Goal: Check status: Check status

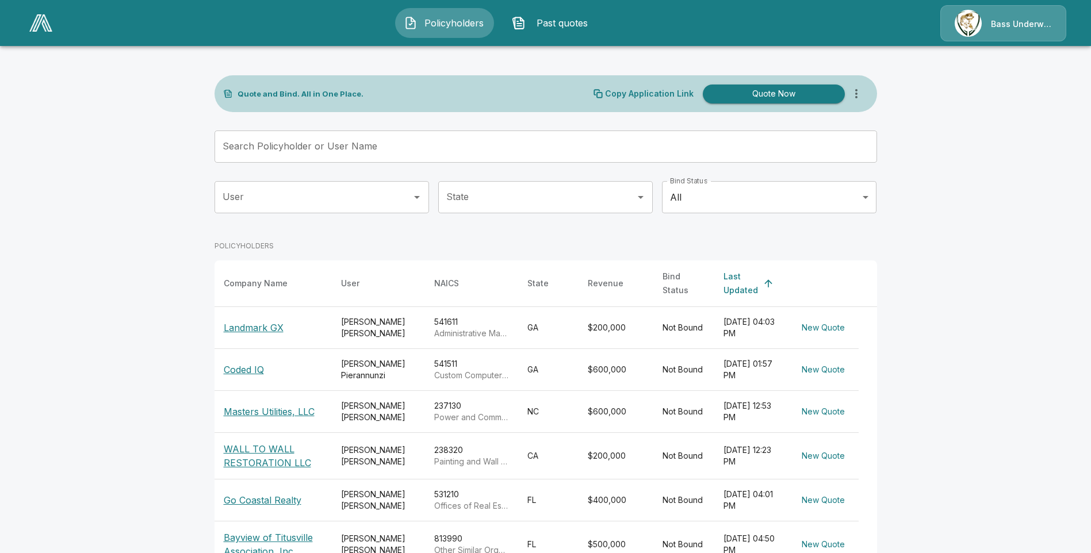
click at [276, 405] on p "Masters Utilities, LLC" at bounding box center [273, 412] width 99 height 14
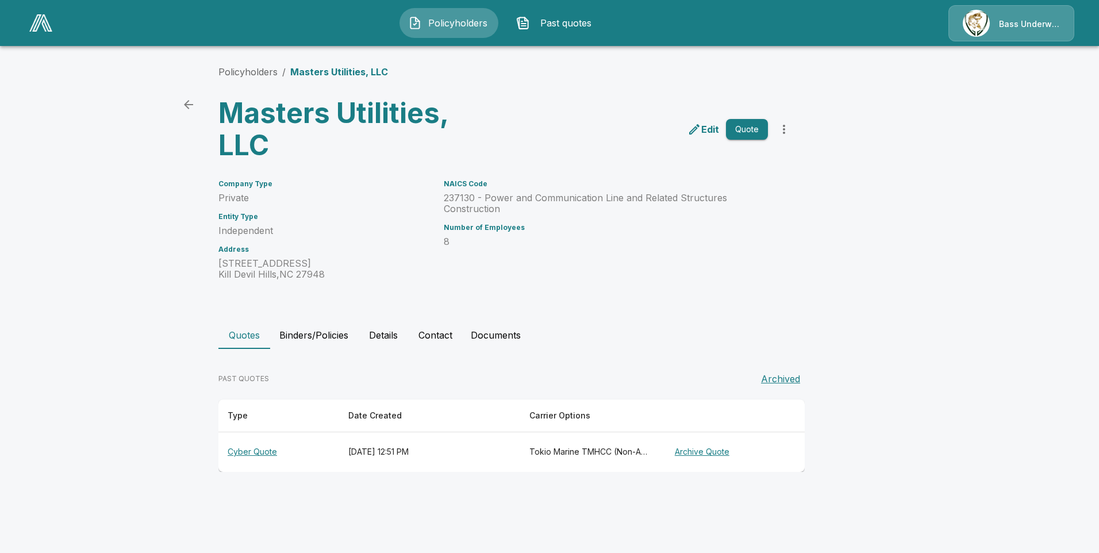
click at [258, 452] on th "Cyber Quote" at bounding box center [278, 452] width 121 height 40
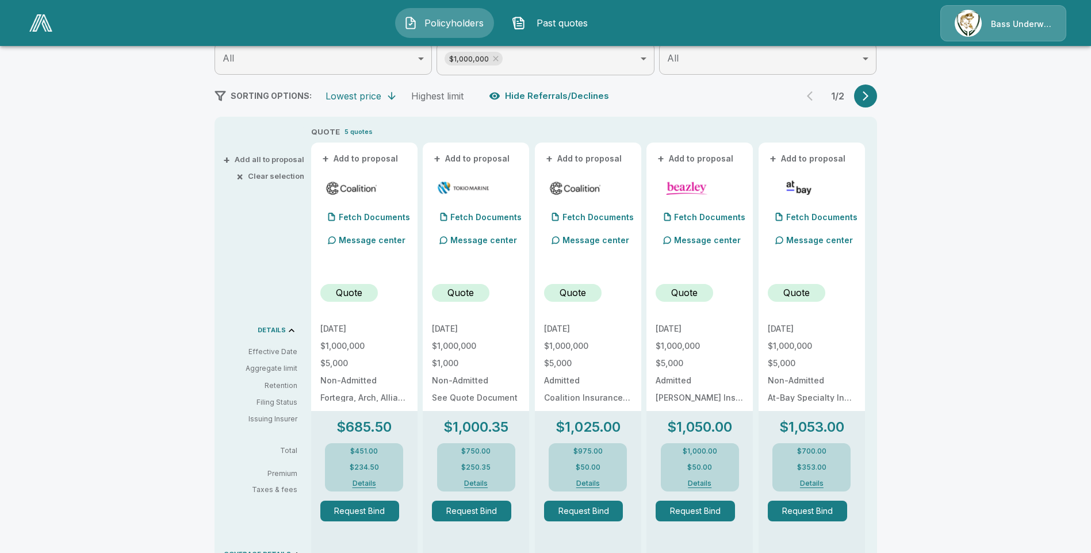
scroll to position [172, 0]
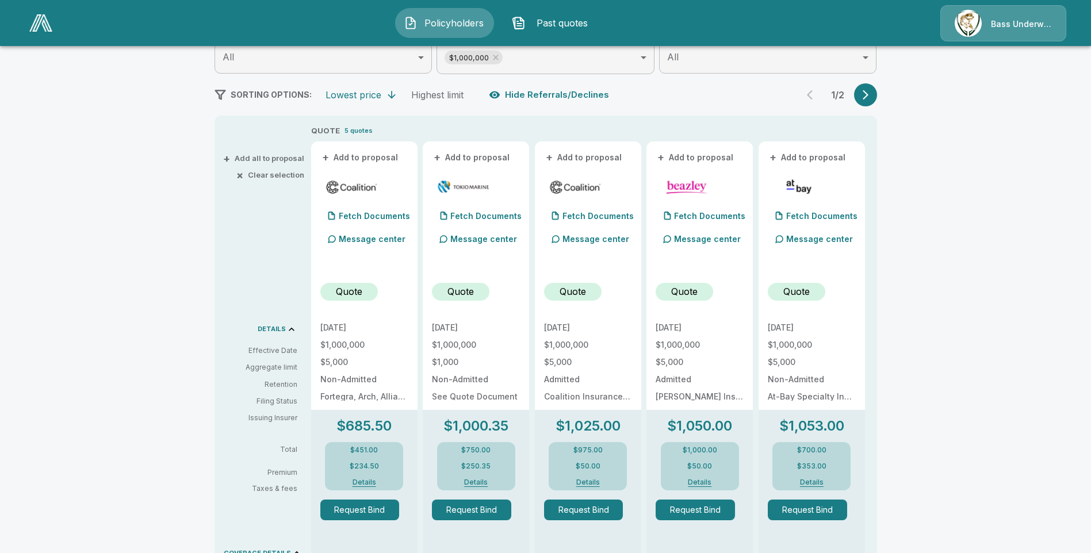
click at [362, 291] on p "Quote" at bounding box center [349, 292] width 26 height 14
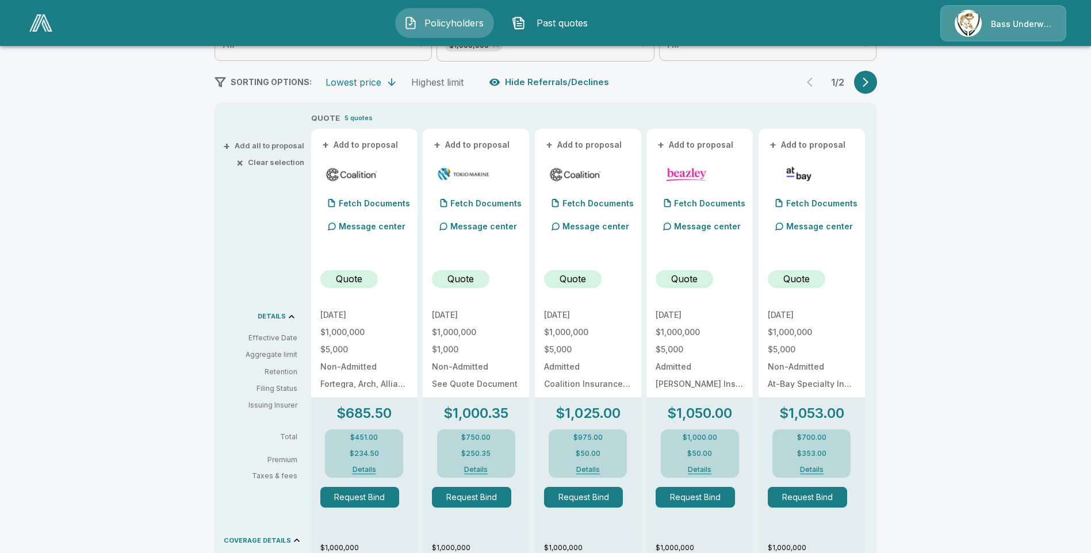
scroll to position [155, 0]
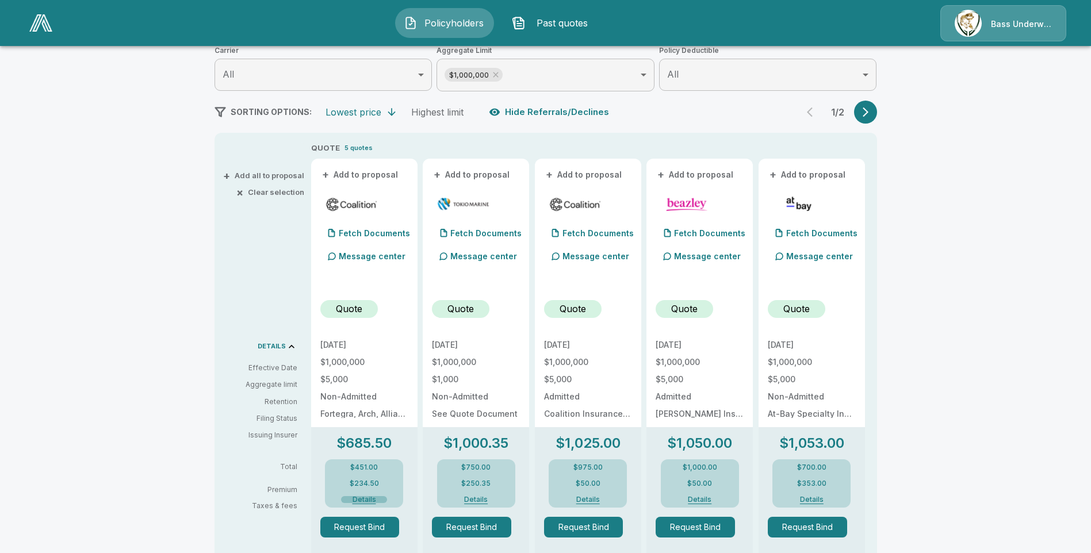
click at [369, 497] on button "Details" at bounding box center [364, 499] width 46 height 7
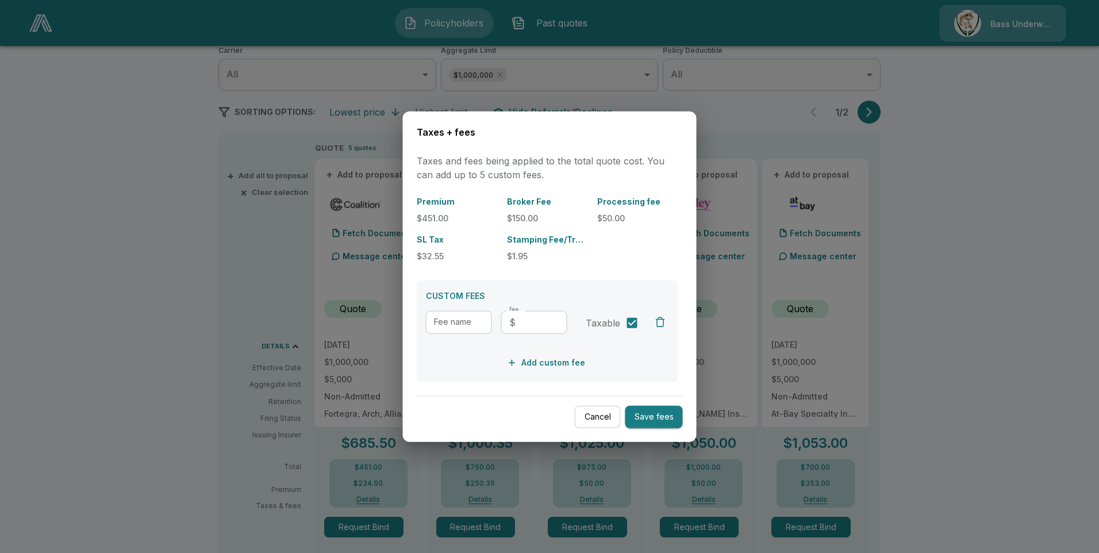
click at [597, 415] on button "Cancel" at bounding box center [598, 417] width 46 height 22
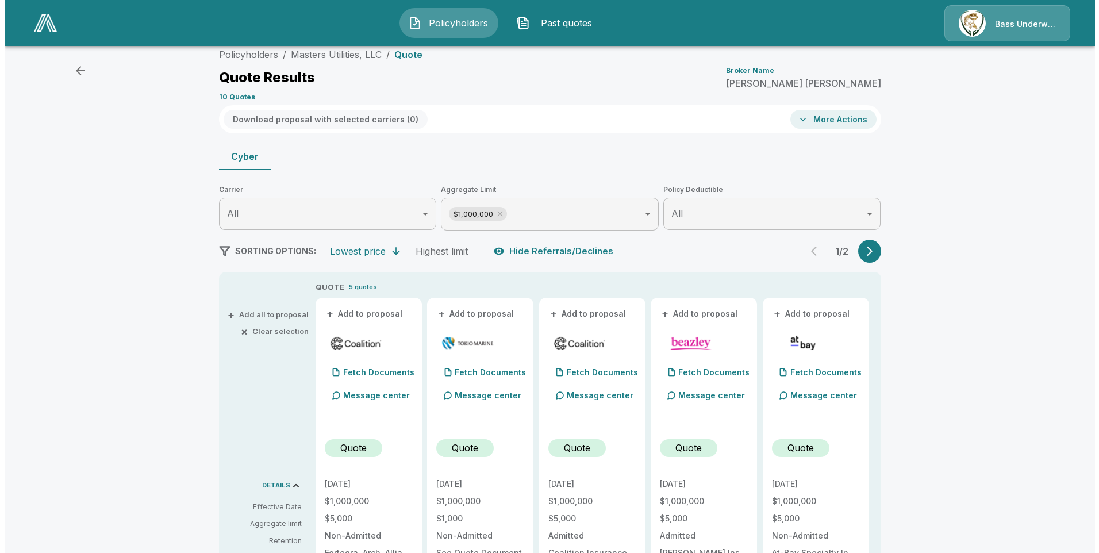
scroll to position [0, 0]
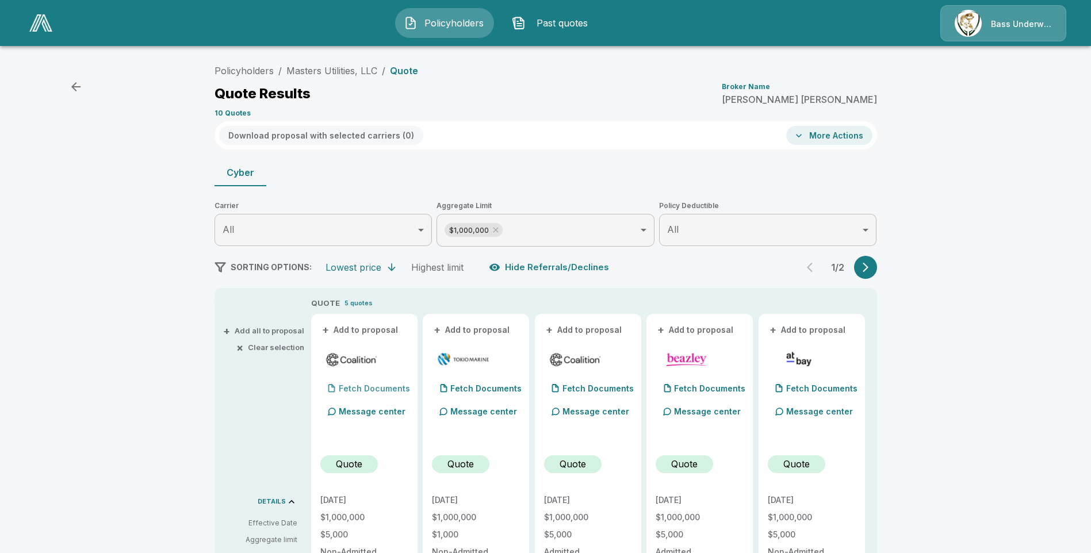
click at [389, 389] on p "Fetch Documents" at bounding box center [374, 389] width 71 height 8
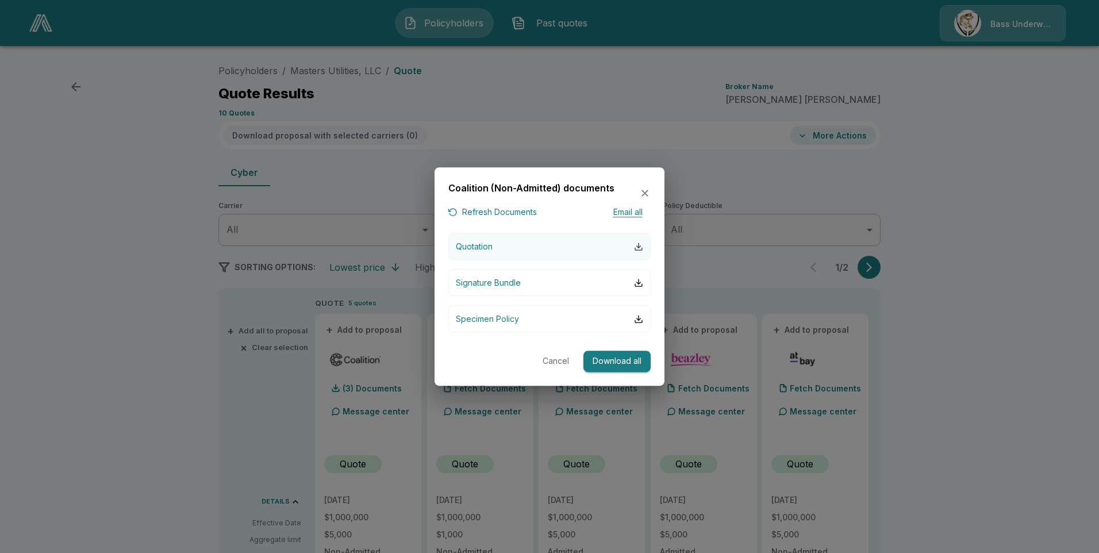
click at [638, 245] on div "button" at bounding box center [638, 246] width 9 height 9
